Goal: Task Accomplishment & Management: Manage account settings

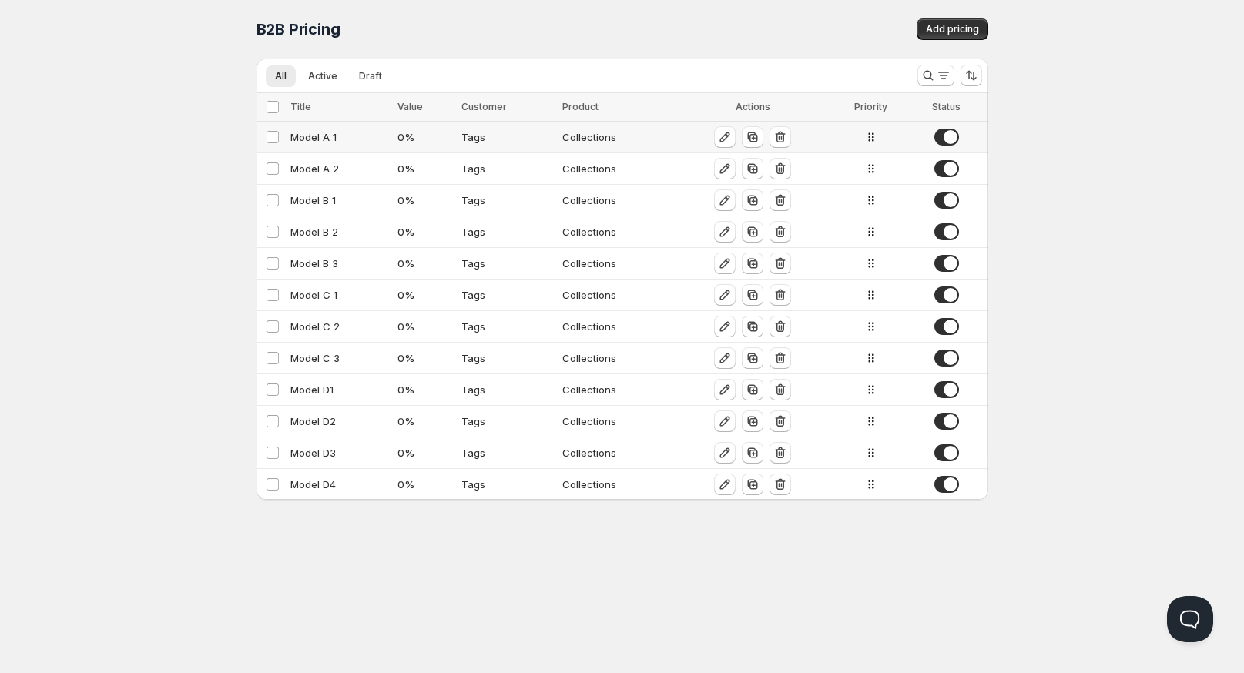
click at [313, 138] on div "Model A 1" at bounding box center [339, 136] width 99 height 15
select select "2"
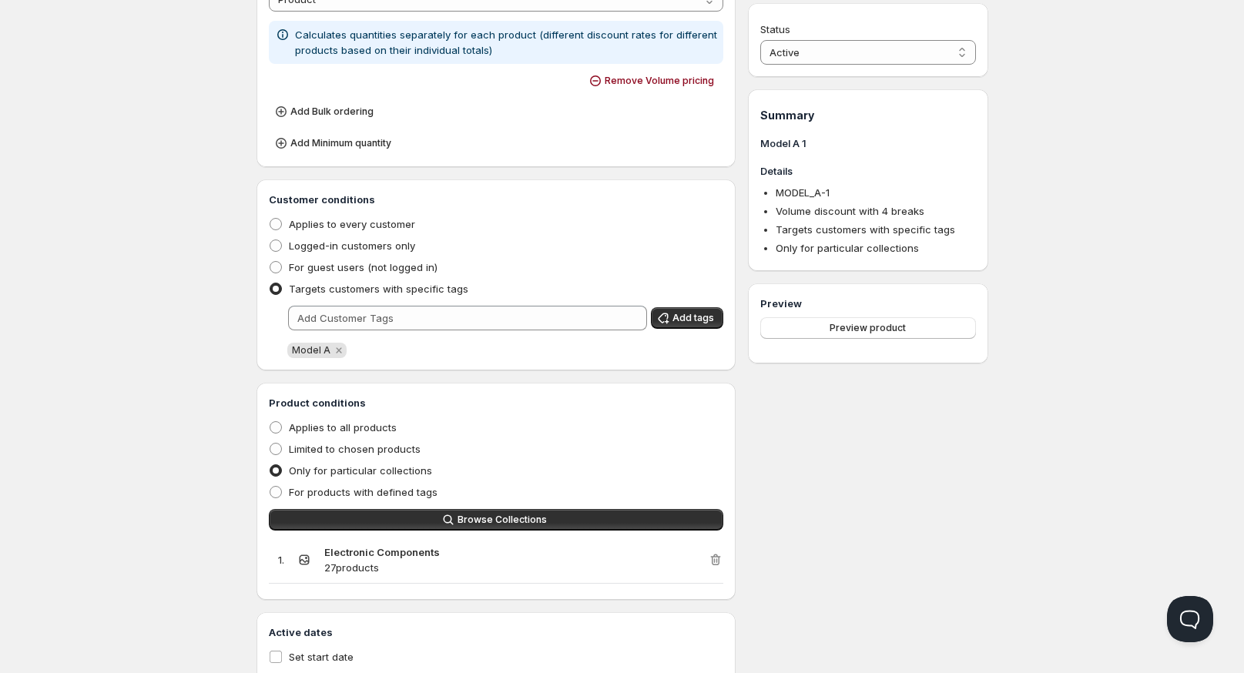
scroll to position [684, 0]
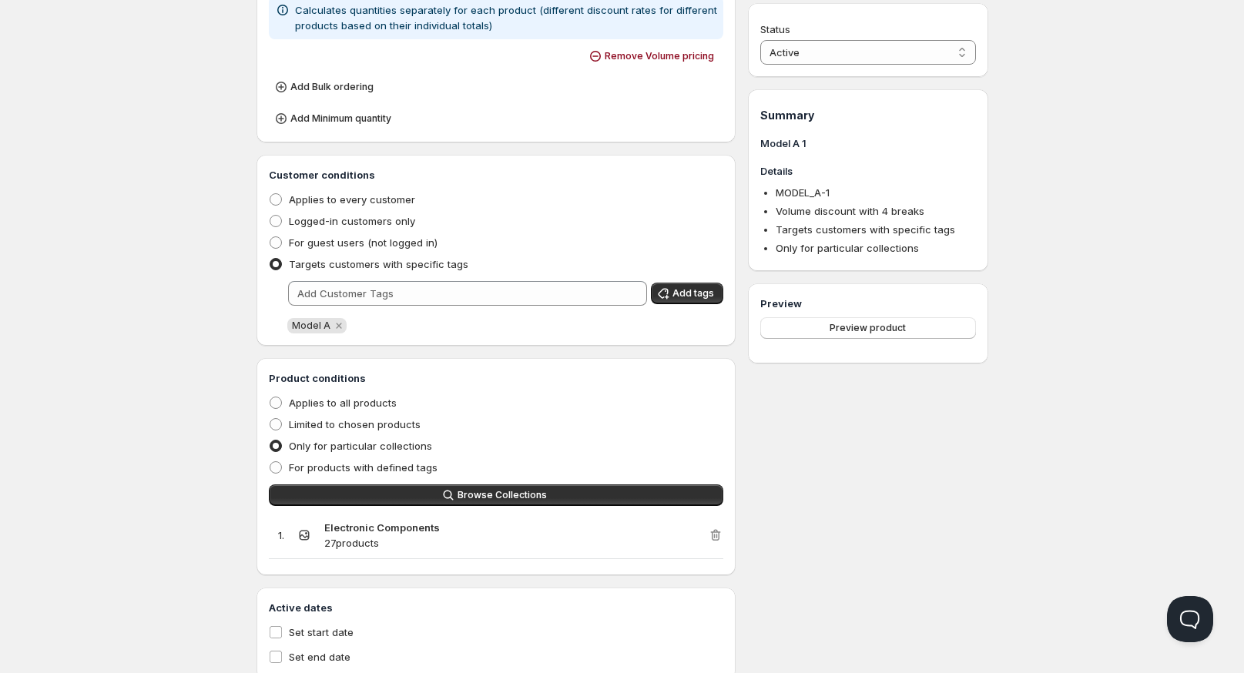
click at [176, 411] on div "Home Pricing Price lists Checkout Forms Submissions Settings Features Plans Mod…" at bounding box center [622, 17] width 1244 height 1402
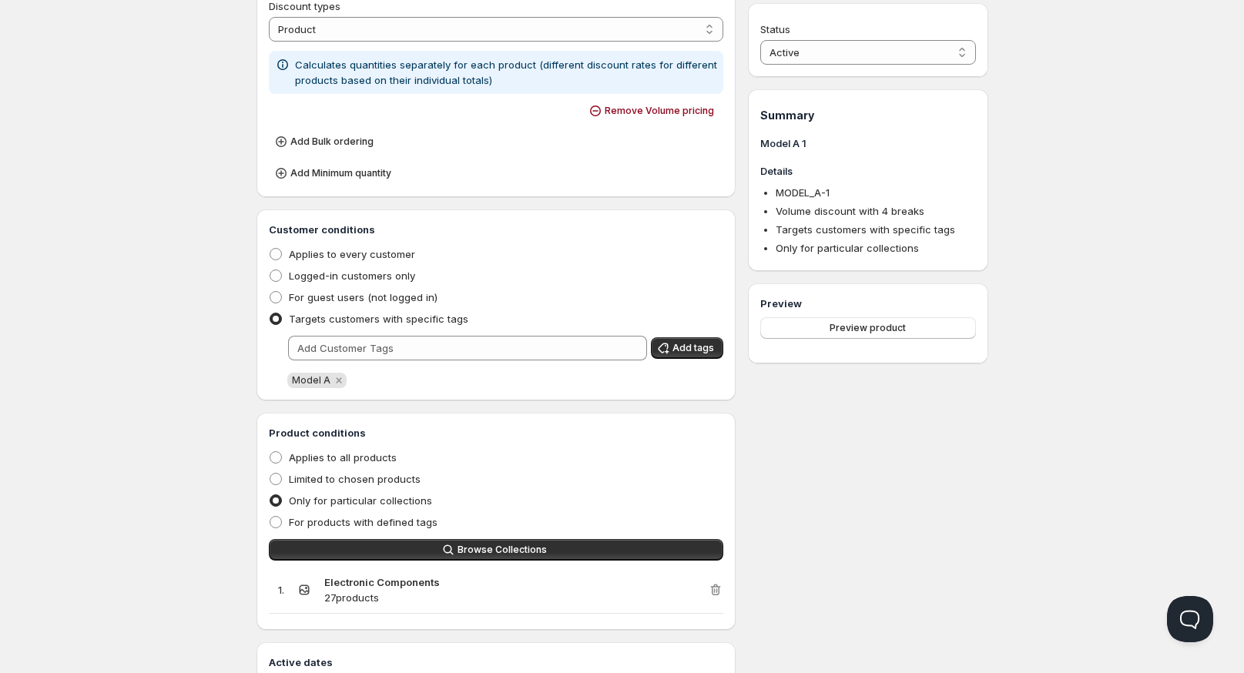
scroll to position [598, 0]
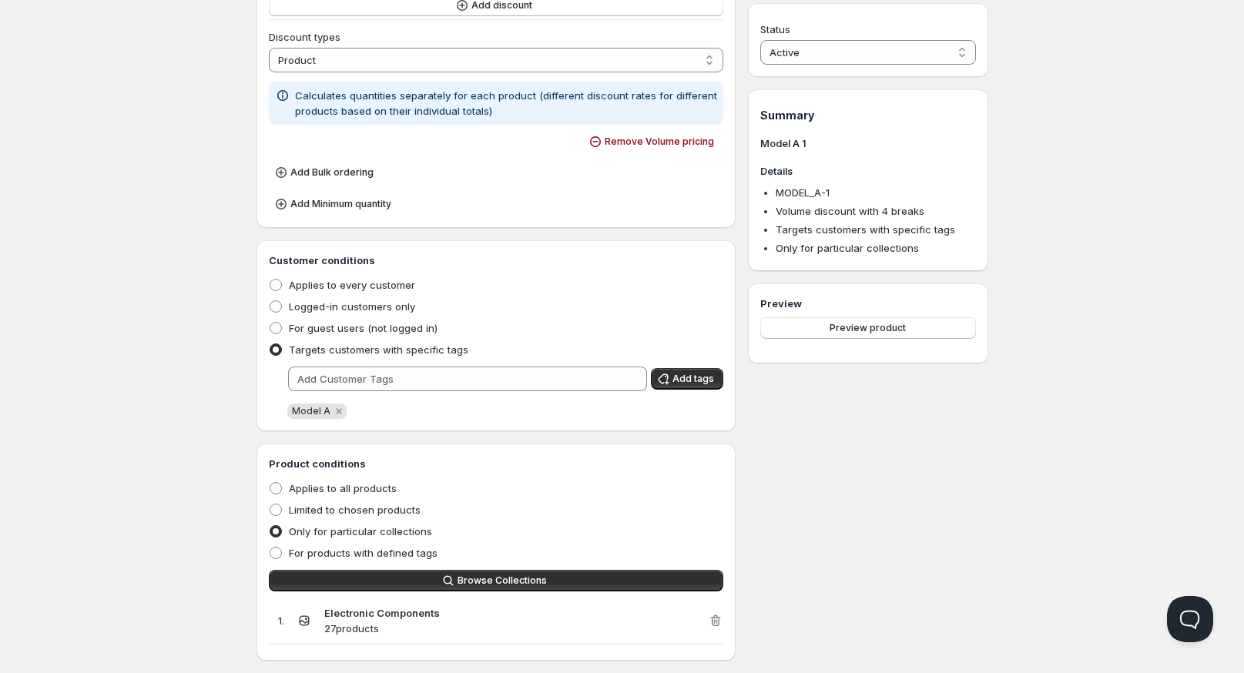
click at [340, 257] on h3 "Customer conditions" at bounding box center [496, 260] width 455 height 15
copy h3 "Customer conditions"
click at [370, 348] on span "Targets customers with specific tags" at bounding box center [378, 349] width 179 height 12
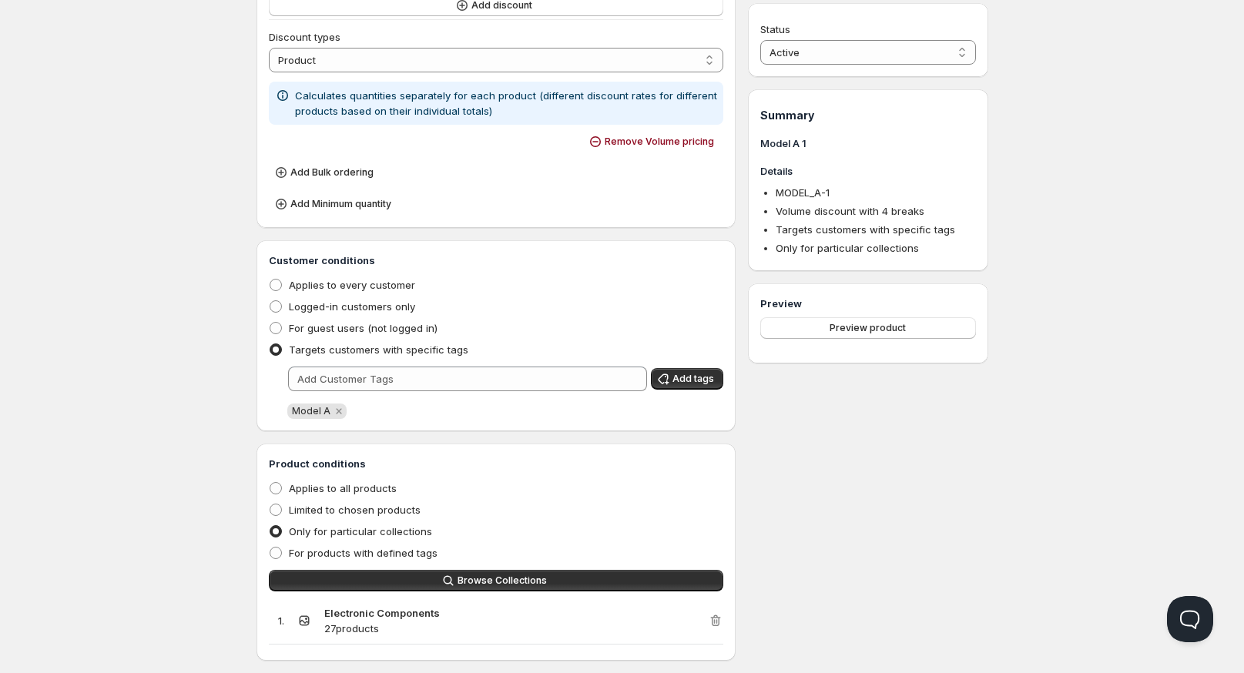
click at [270, 344] on input "Targets customers with specific tags" at bounding box center [270, 343] width 1 height 1
drag, startPoint x: 468, startPoint y: 348, endPoint x: 286, endPoint y: 350, distance: 181.8
click at [286, 350] on div "Targets customers with specific tags" at bounding box center [496, 350] width 455 height 22
copy span "Targets customers with specific tags"
click at [297, 464] on h3 "Product conditions" at bounding box center [496, 463] width 455 height 15
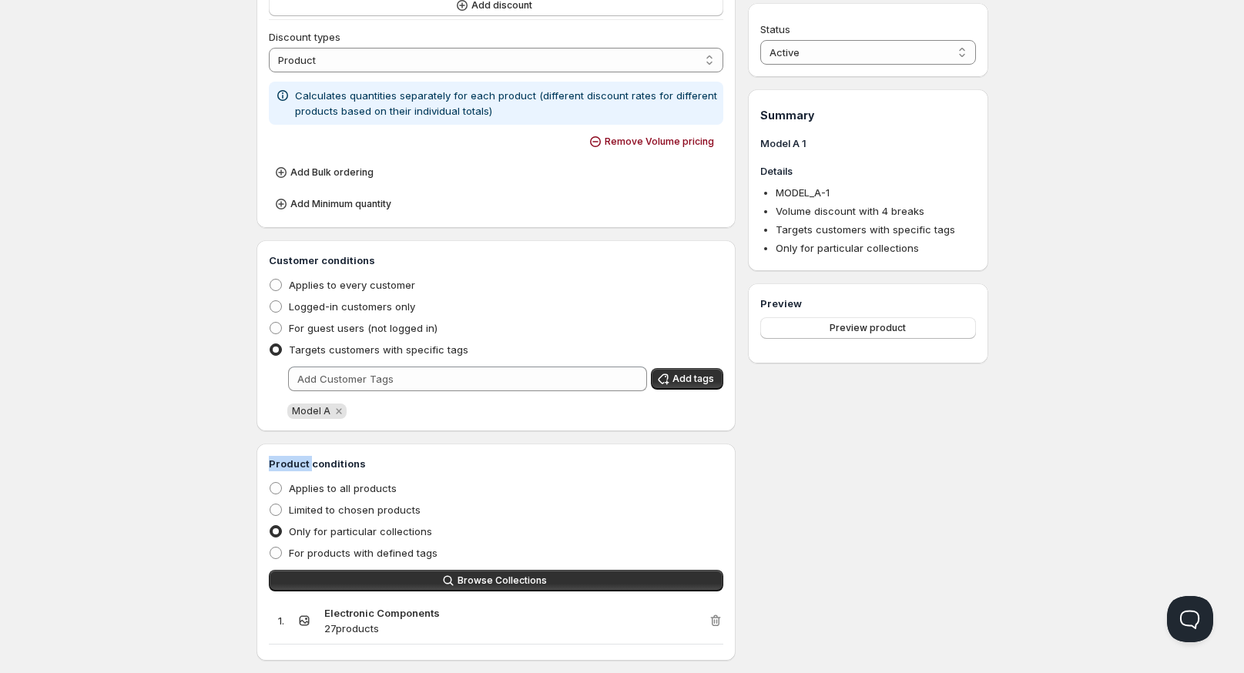
click at [297, 464] on h3 "Product conditions" at bounding box center [496, 463] width 455 height 15
copy h3 "Product conditions"
click at [384, 528] on span "Only for particular collections" at bounding box center [360, 531] width 143 height 12
click at [270, 526] on input "Only for particular collections" at bounding box center [270, 525] width 1 height 1
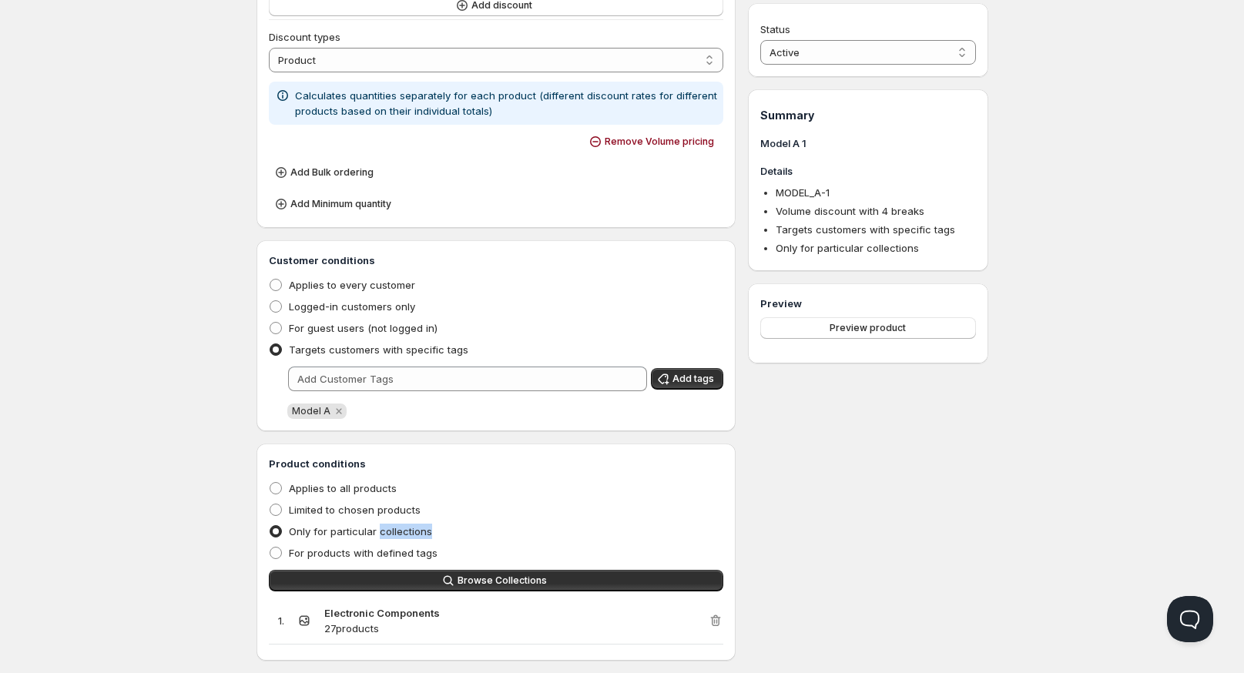
click at [384, 528] on span "Only for particular collections" at bounding box center [360, 531] width 143 height 12
click at [270, 526] on input "Only for particular collections" at bounding box center [270, 525] width 1 height 1
click at [384, 528] on span "Only for particular collections" at bounding box center [360, 531] width 143 height 12
click at [270, 526] on input "Only for particular collections" at bounding box center [270, 525] width 1 height 1
copy span "Only for particular collections"
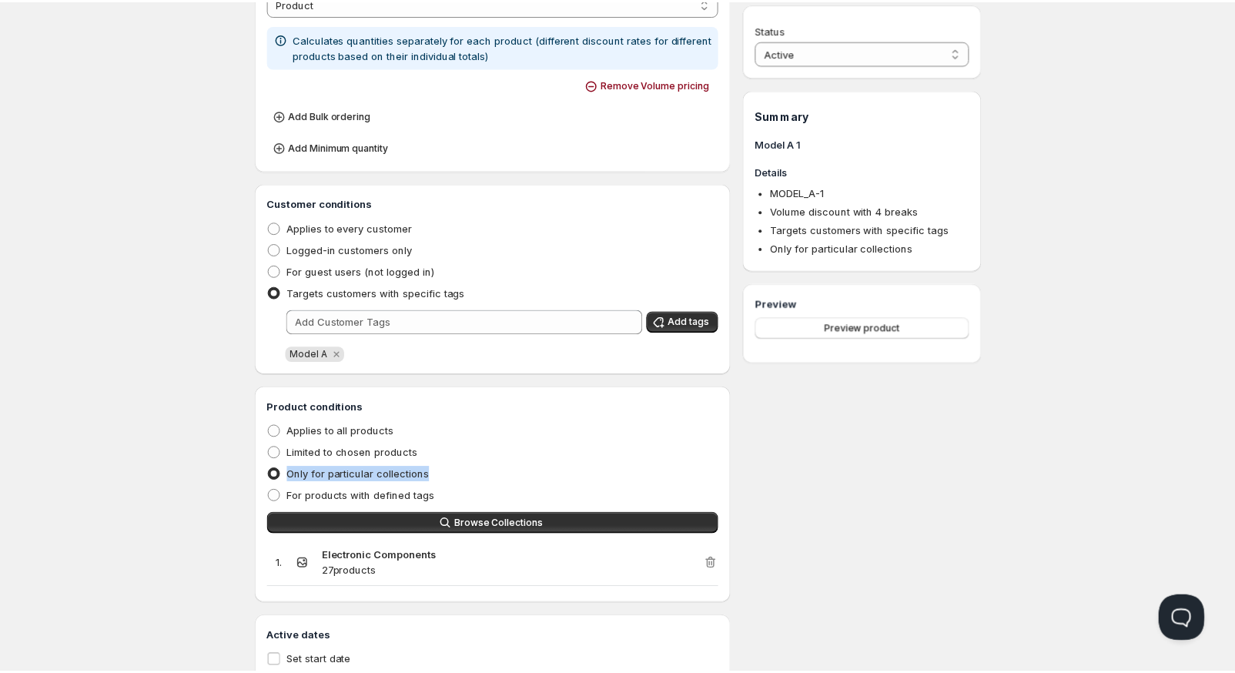
scroll to position [730, 0]
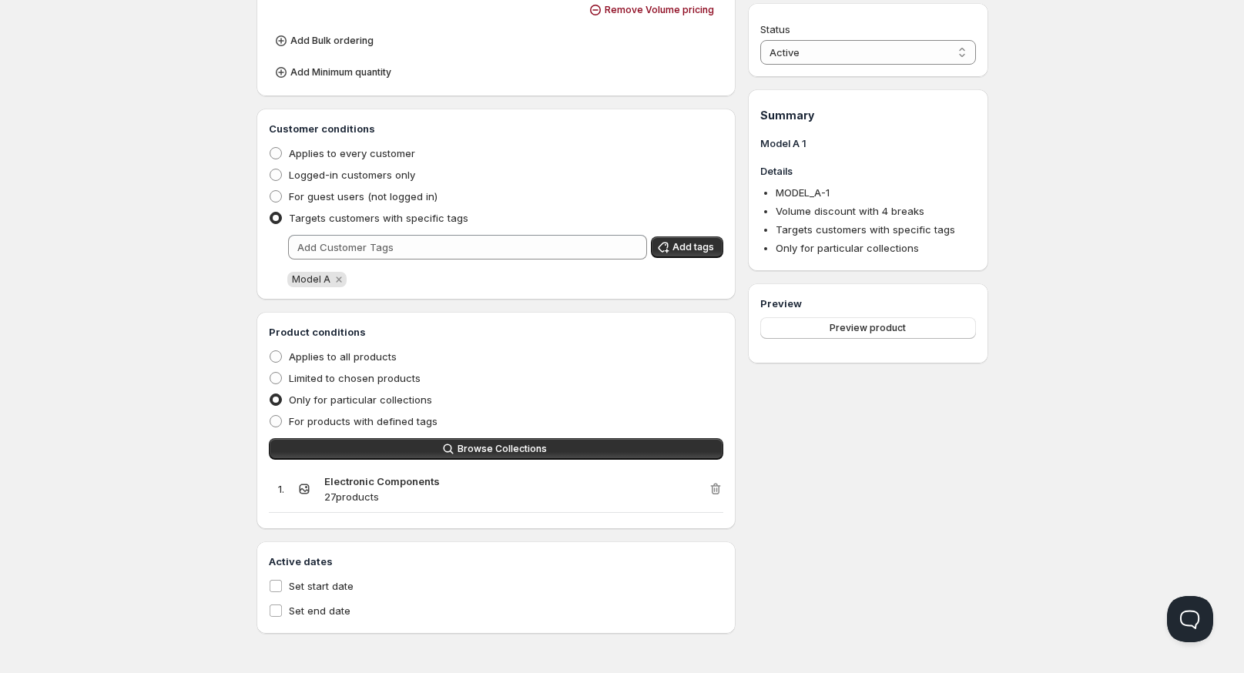
click at [419, 481] on strong "Electronic Components" at bounding box center [382, 481] width 116 height 12
copy strong "Electronic Components"
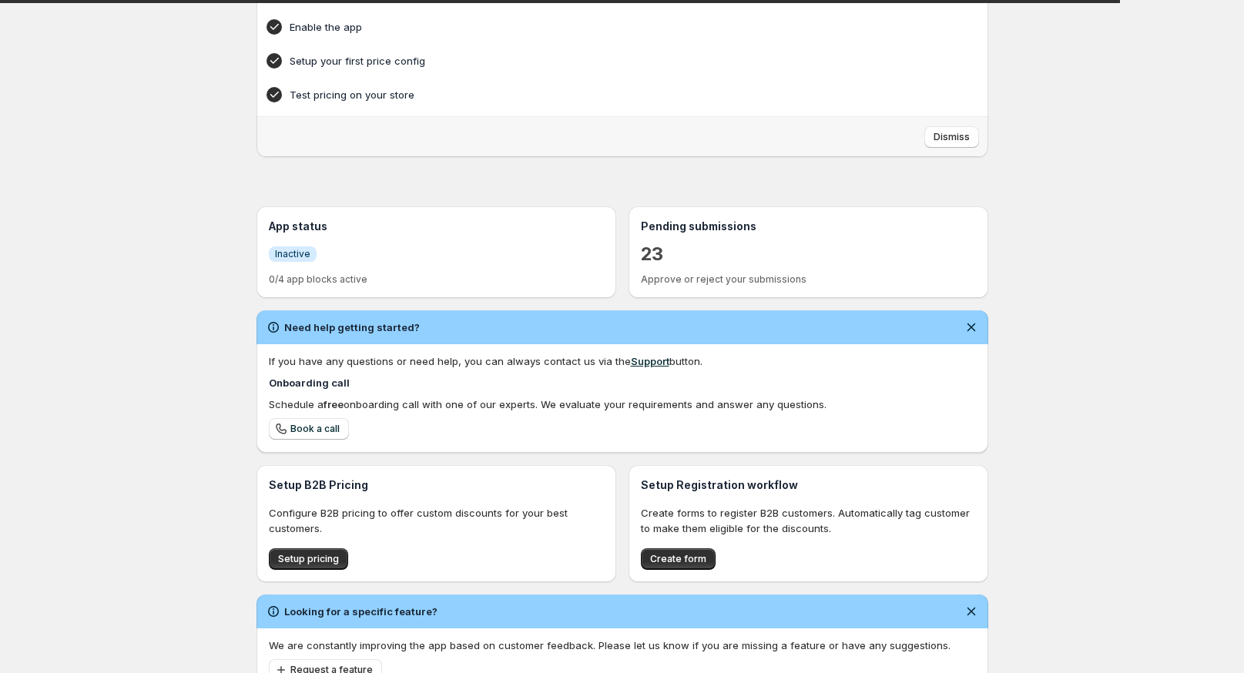
scroll to position [206, 0]
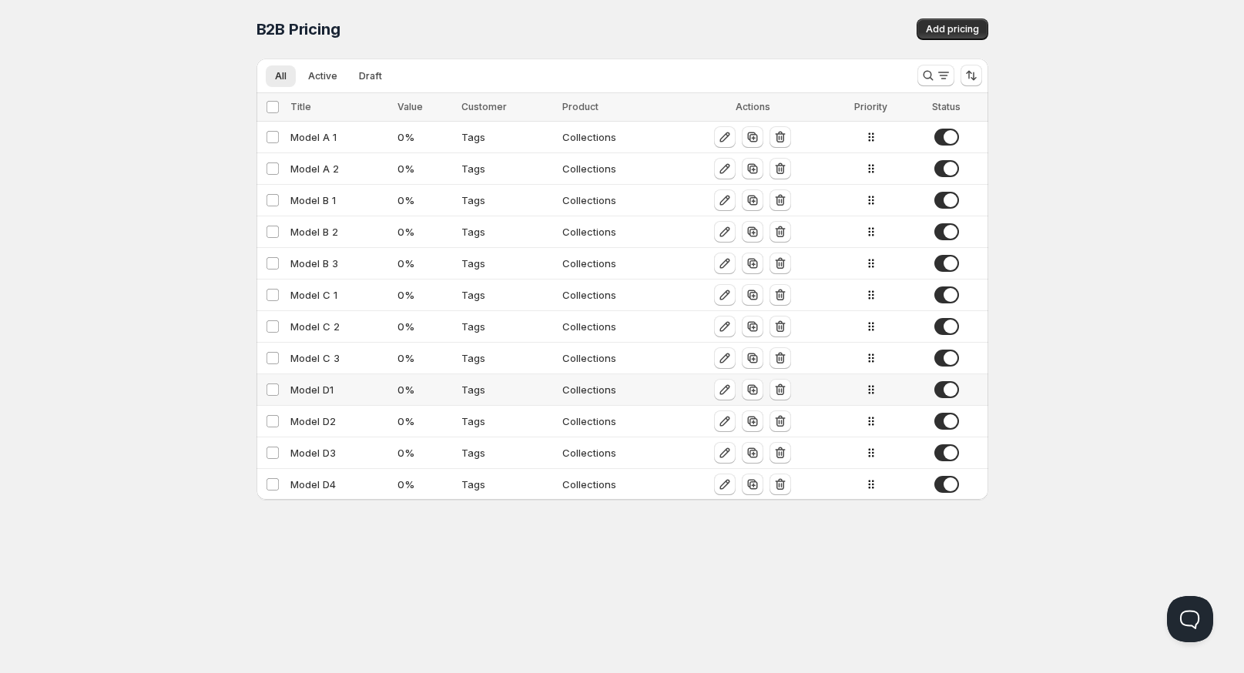
click at [321, 390] on div "Model D1" at bounding box center [339, 389] width 99 height 15
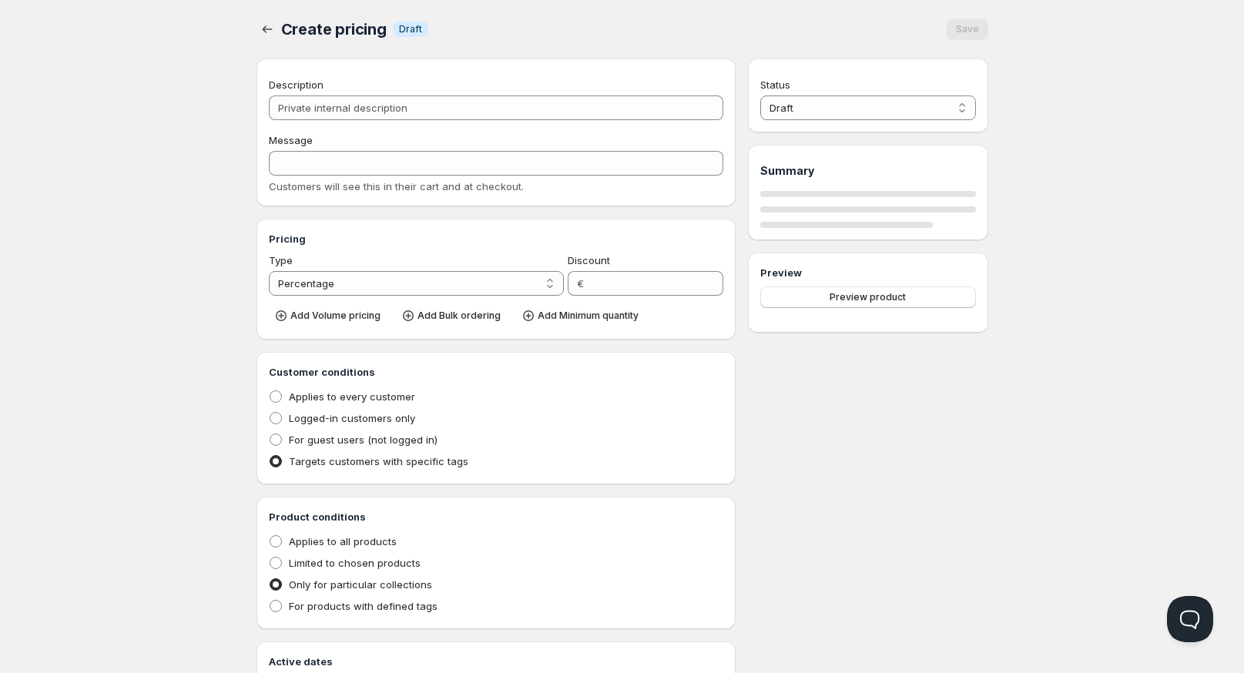
type input "Model D1"
type input "0"
radio input "true"
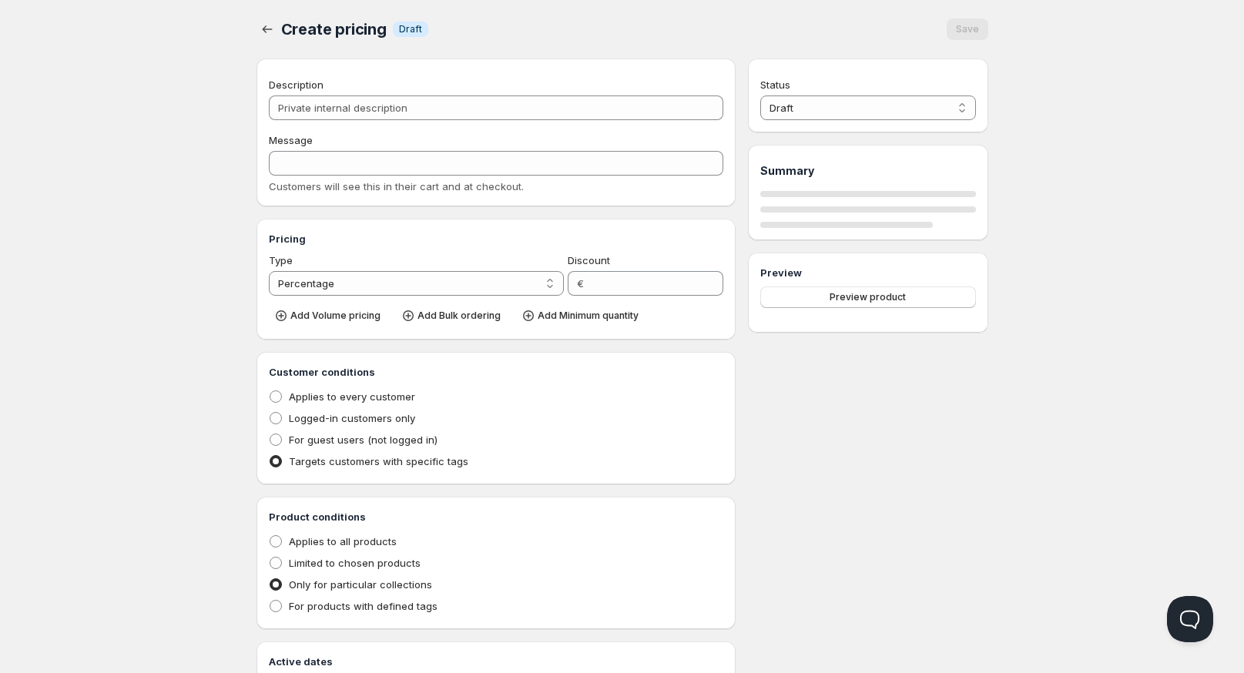
select select "1"
select select "2"
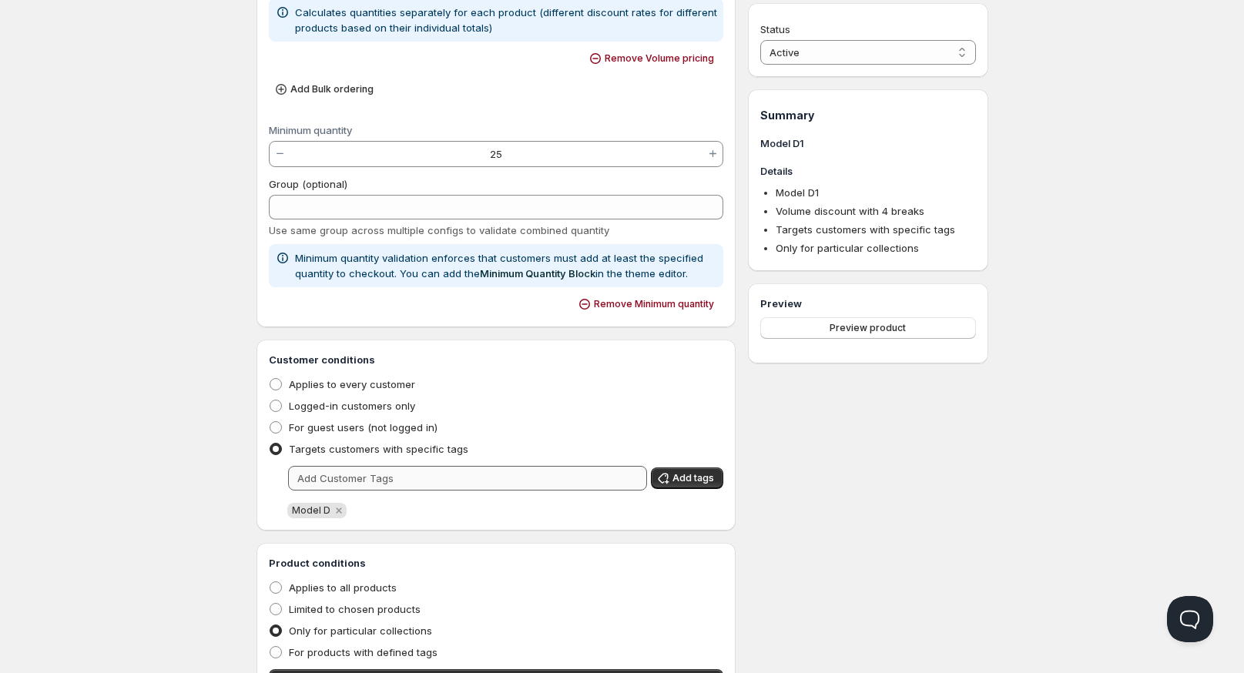
scroll to position [655, 0]
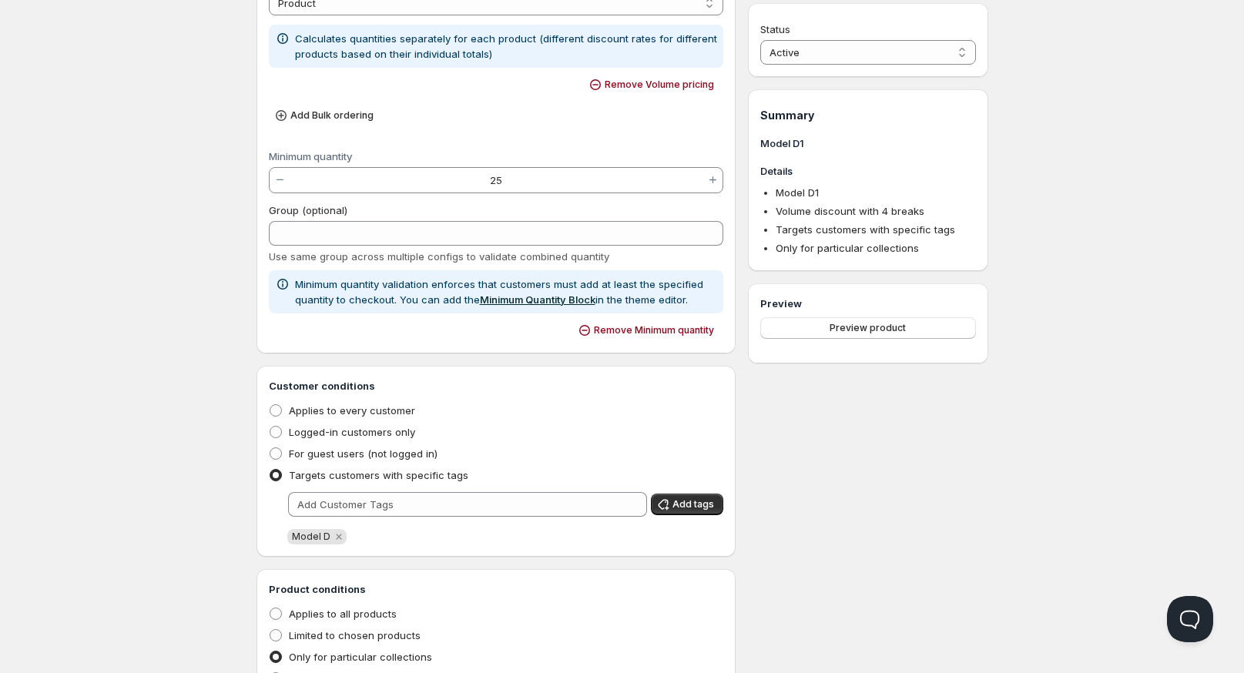
click at [535, 300] on link "Minimum Quantity Block" at bounding box center [538, 299] width 116 height 12
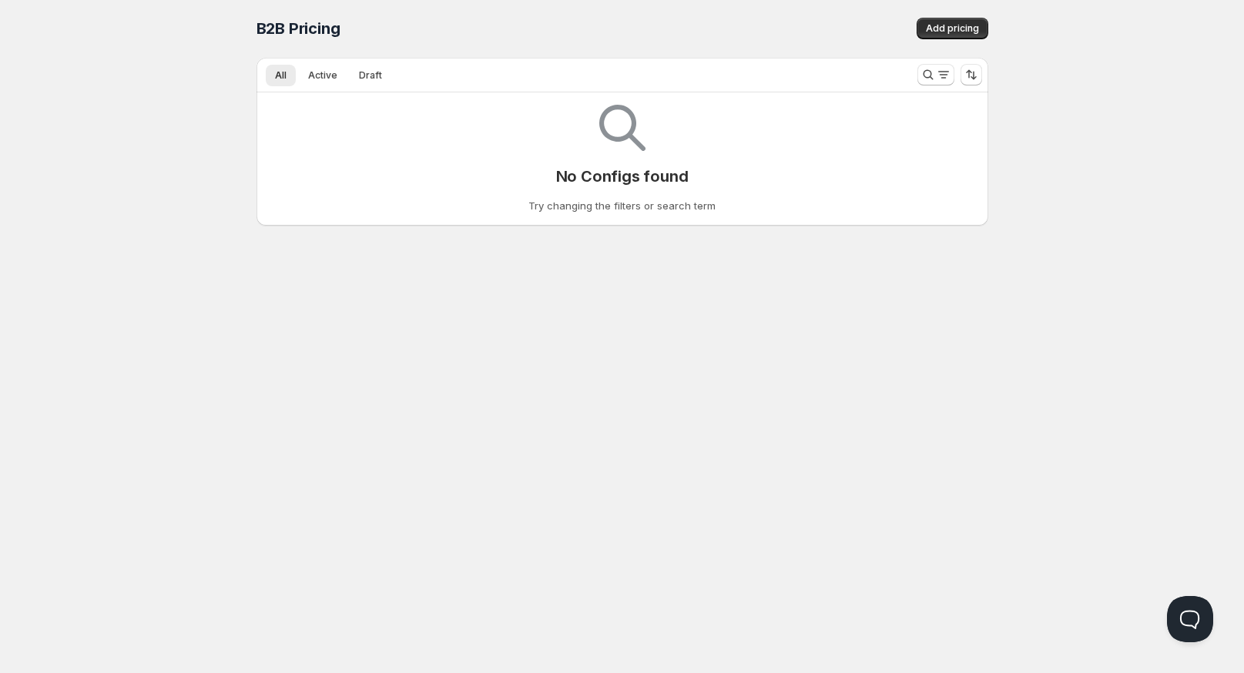
scroll to position [1, 0]
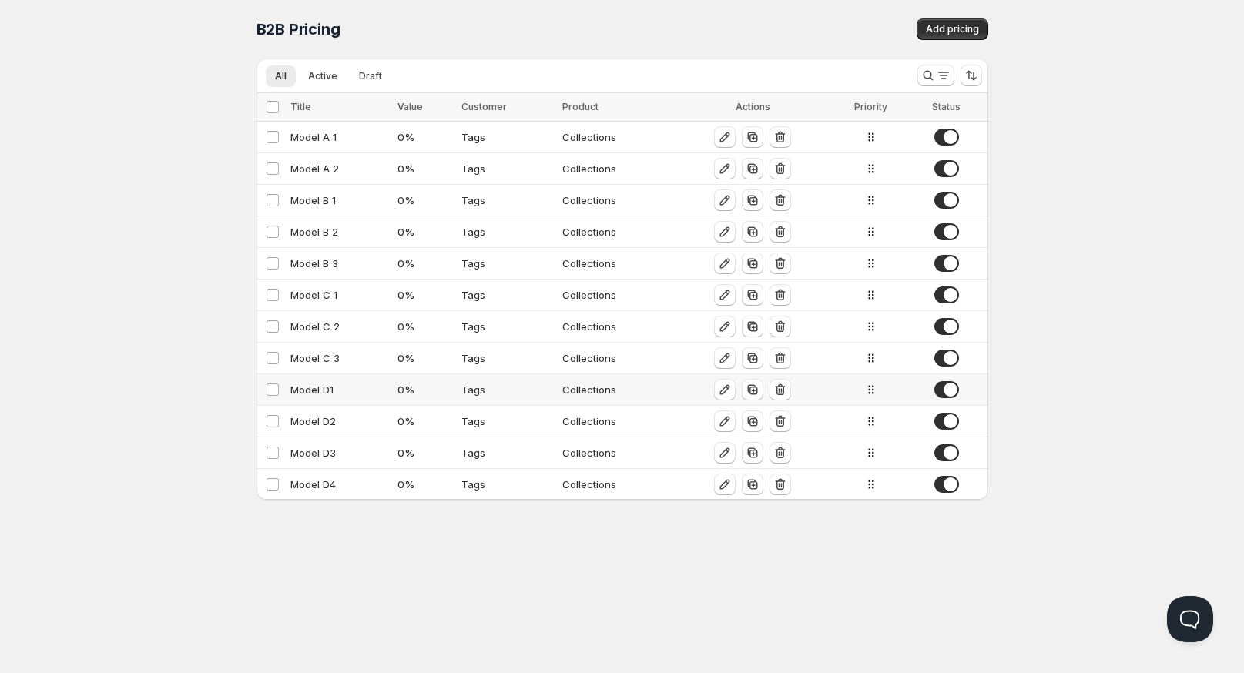
click at [309, 390] on div "Model D1" at bounding box center [339, 389] width 99 height 15
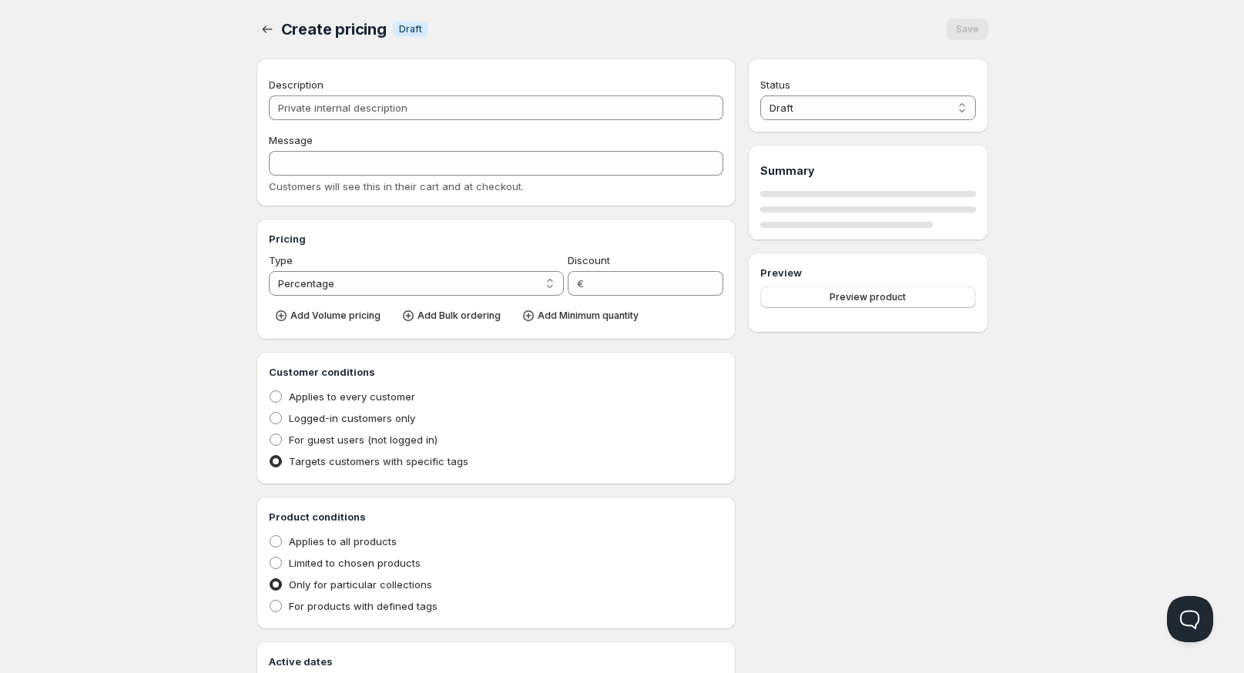
type input "Model D1"
type input "0"
radio input "true"
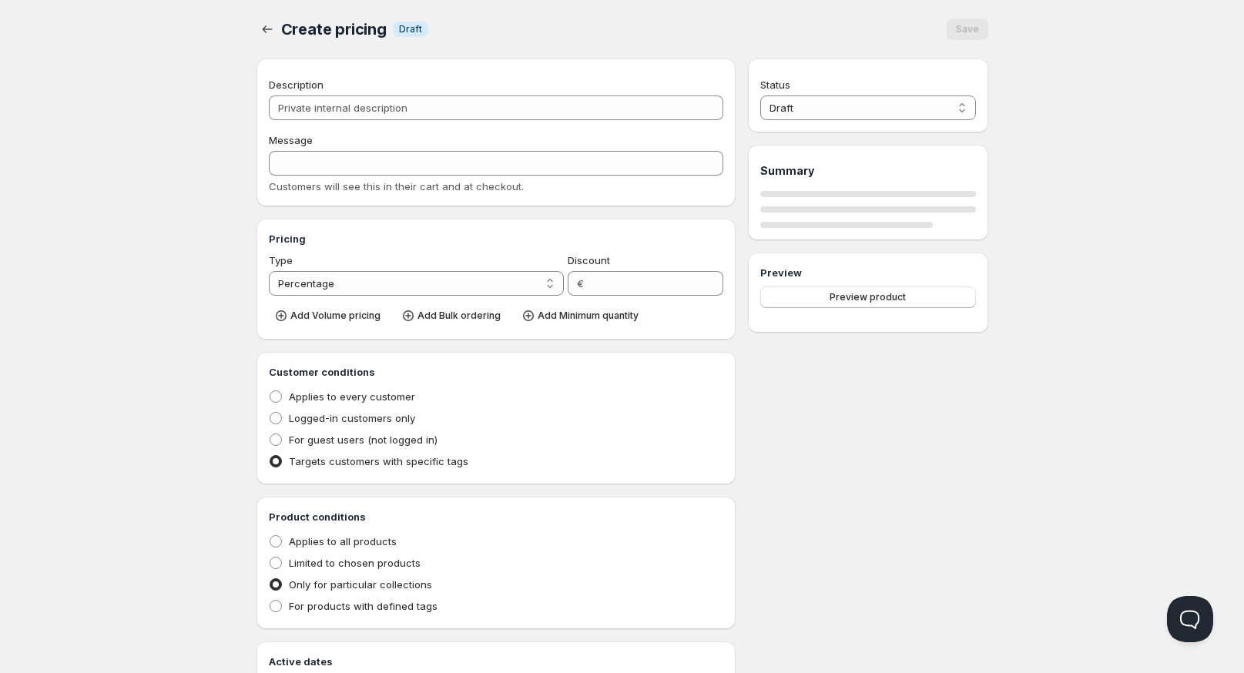
select select "1"
select select "2"
